Goal: Information Seeking & Learning: Find specific fact

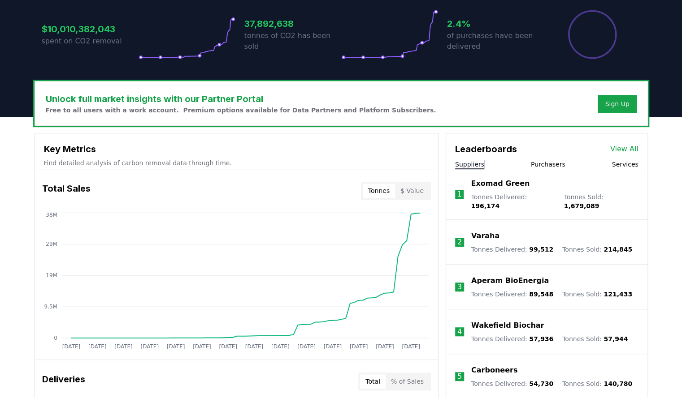
scroll to position [196, 0]
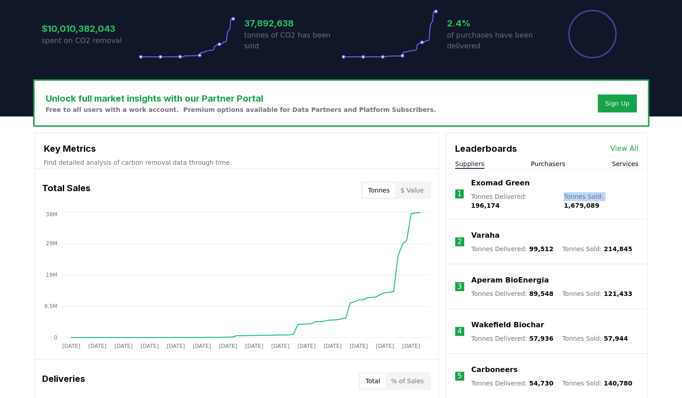
drag, startPoint x: 550, startPoint y: 197, endPoint x: 594, endPoint y: 197, distance: 43.5
click at [594, 197] on div "Tonnes Delivered : 196,174 Tonnes Sold : 1,679,089" at bounding box center [554, 201] width 167 height 18
click at [594, 202] on span "1,679,089" at bounding box center [580, 205] width 35 height 7
